Goal: Information Seeking & Learning: Learn about a topic

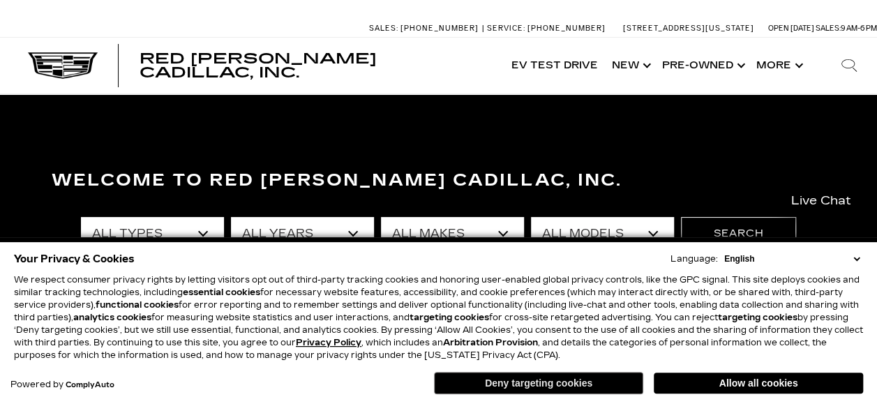
click at [595, 387] on button "Deny targeting cookies" at bounding box center [538, 383] width 209 height 22
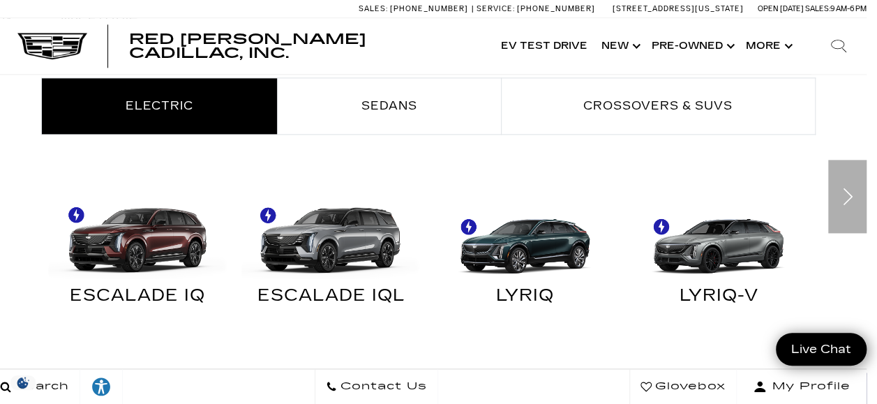
scroll to position [790, 10]
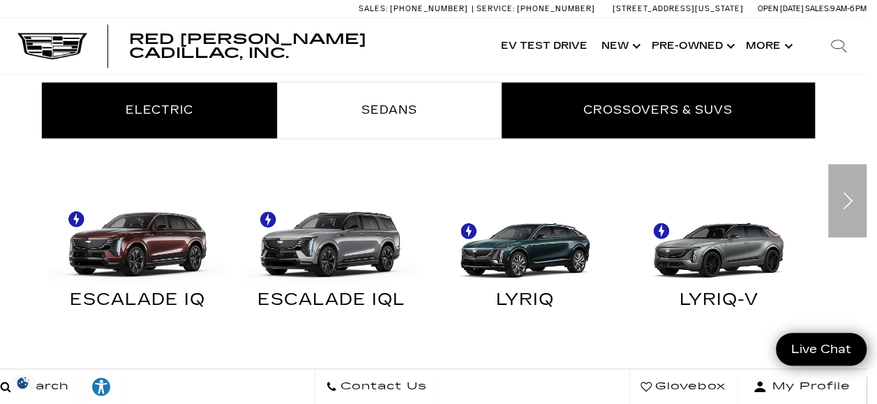
click at [558, 128] on link "Crossovers & SUVs" at bounding box center [658, 110] width 313 height 56
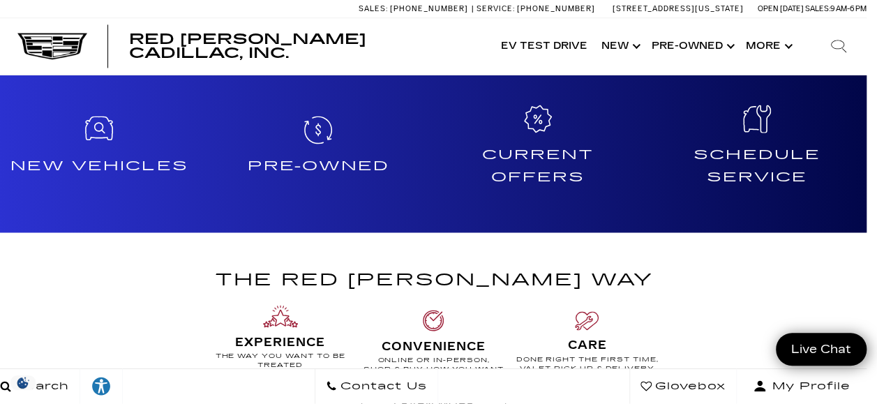
scroll to position [1097, 10]
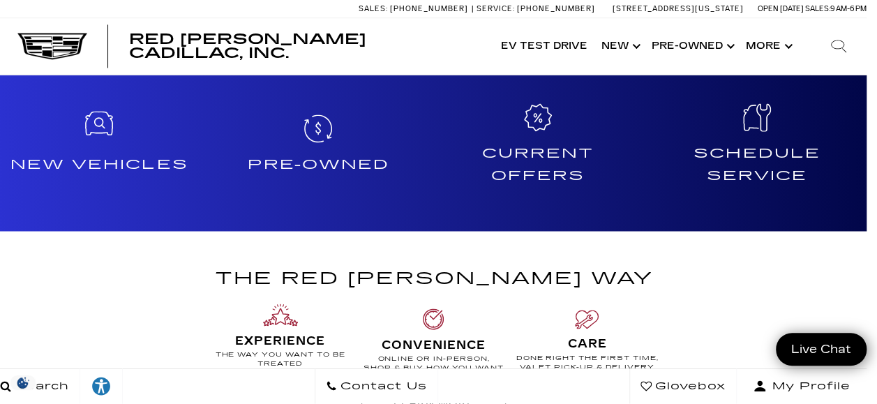
click at [137, 173] on h4 "New Vehicles" at bounding box center [99, 165] width 208 height 22
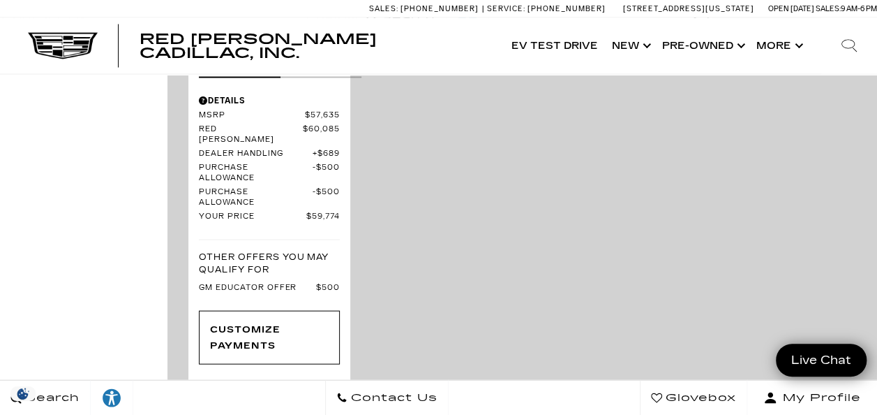
scroll to position [3983, 0]
click at [846, 396] on link "Next - Page" at bounding box center [843, 408] width 30 height 24
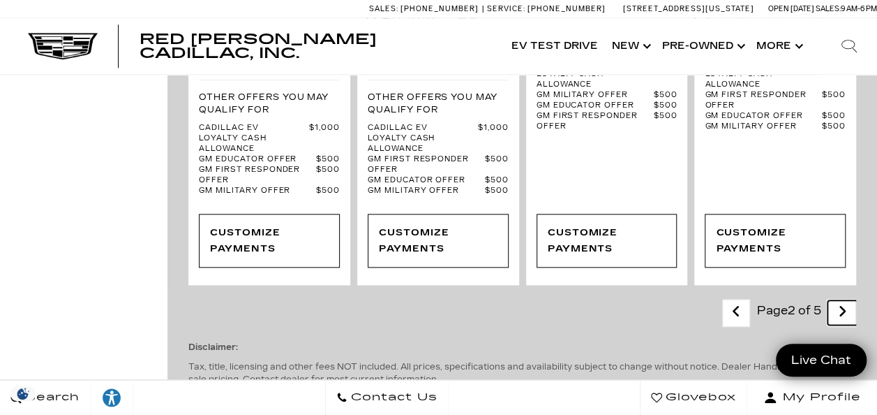
scroll to position [3352, 0]
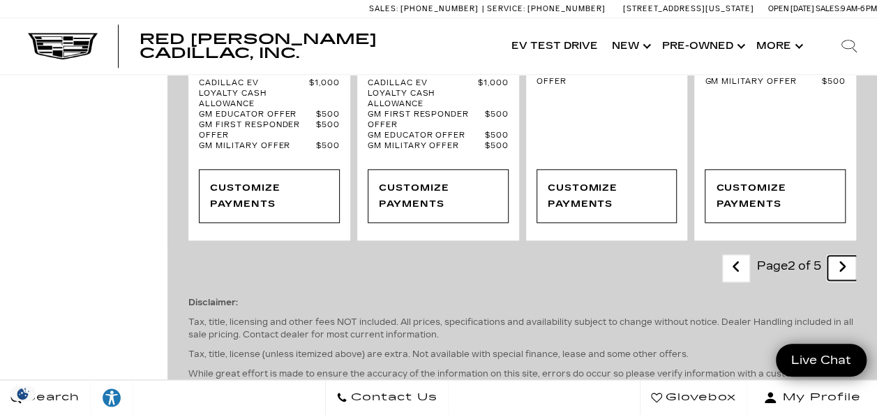
click at [846, 280] on link "Next - Page" at bounding box center [843, 267] width 30 height 24
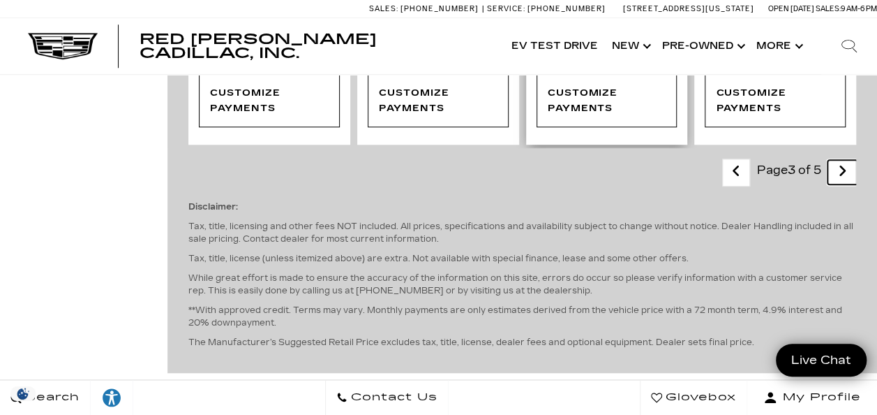
scroll to position [3392, 0]
click at [847, 159] on icon "next page" at bounding box center [842, 170] width 9 height 22
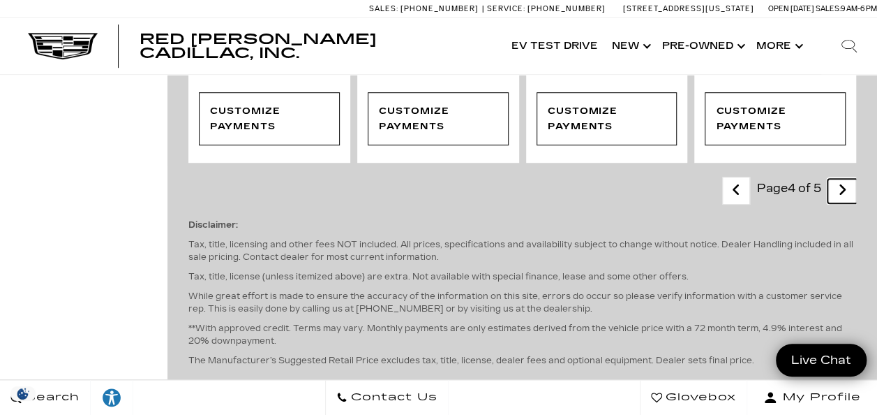
scroll to position [3105, 0]
click at [847, 200] on icon "next page" at bounding box center [842, 189] width 9 height 22
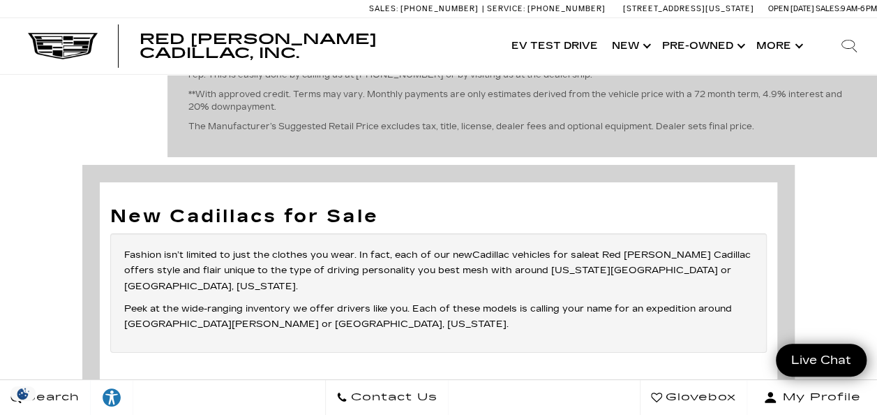
scroll to position [2558, 0]
